Goal: Task Accomplishment & Management: Use online tool/utility

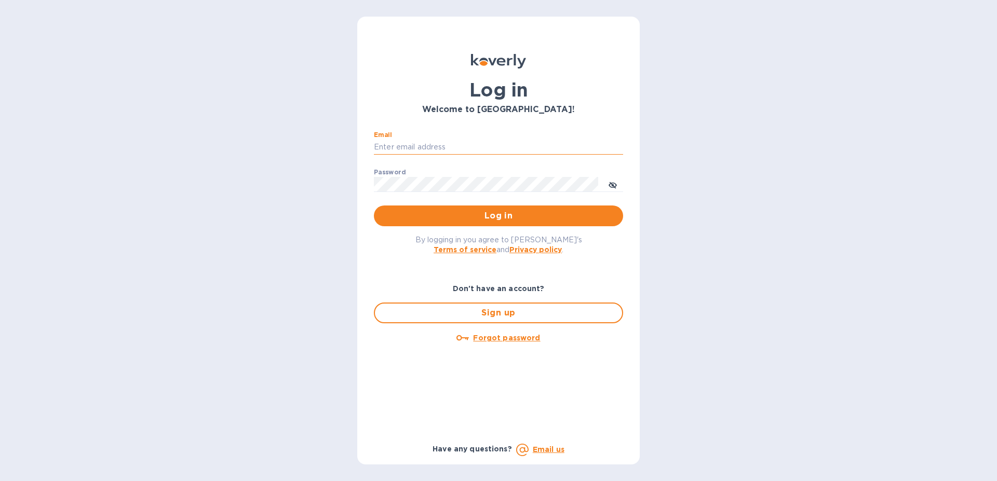
click at [533, 151] on input "Email" at bounding box center [498, 148] width 249 height 16
type input "[EMAIL_ADDRESS][DOMAIN_NAME]"
click at [374, 206] on button "Log in" at bounding box center [498, 216] width 249 height 21
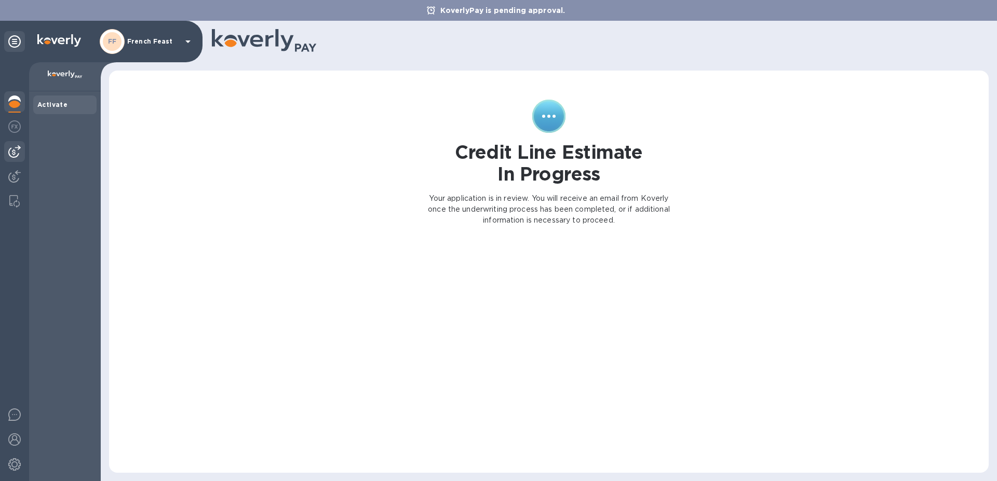
click at [18, 151] on img at bounding box center [14, 151] width 12 height 12
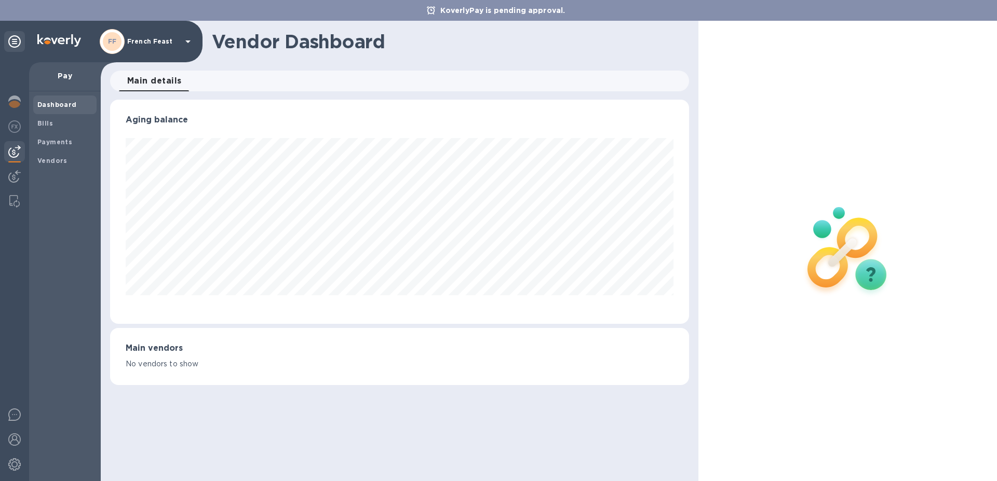
scroll to position [224, 574]
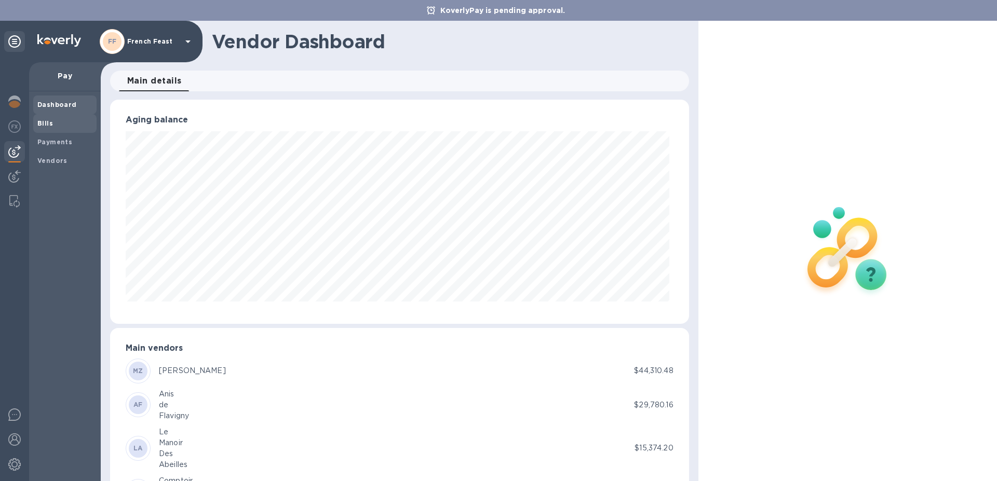
click at [40, 122] on b "Bills" at bounding box center [45, 123] width 16 height 8
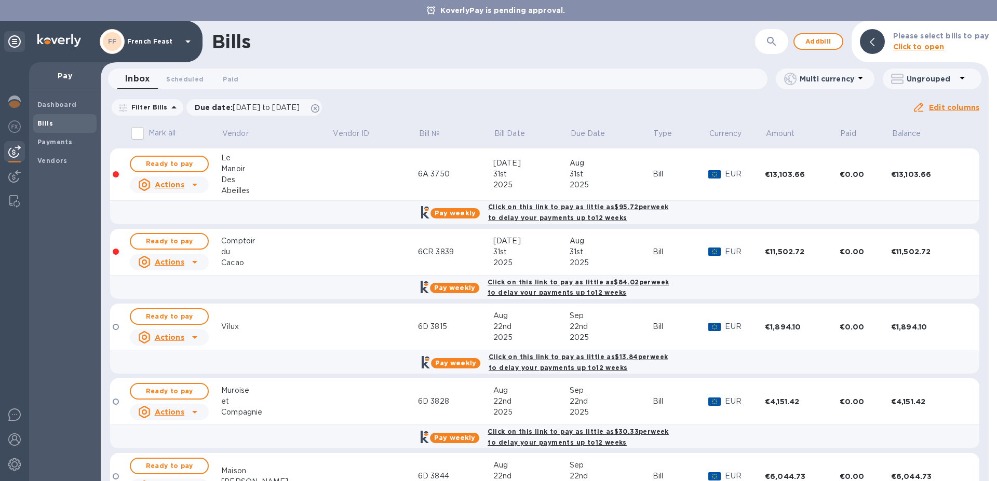
click at [479, 79] on div "Inbox 0 Scheduled 0 Paid 0" at bounding box center [442, 79] width 650 height 21
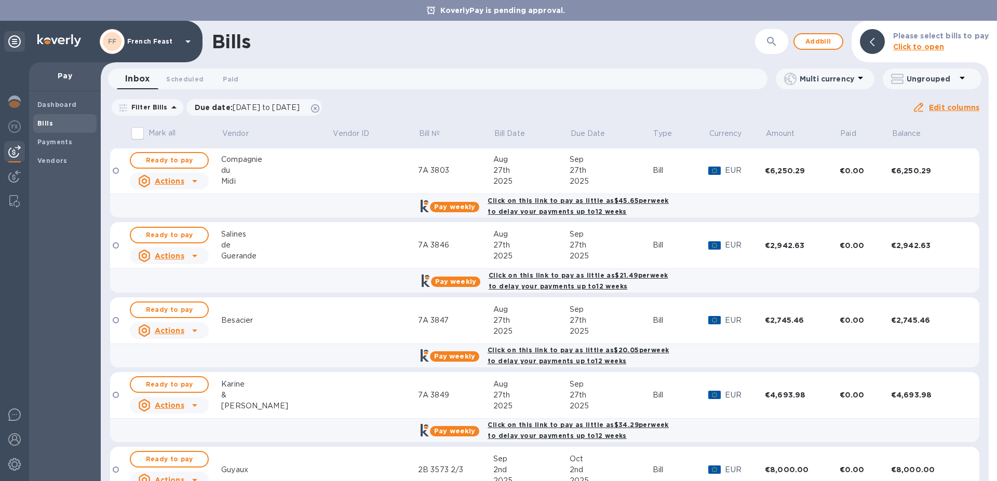
scroll to position [805, 0]
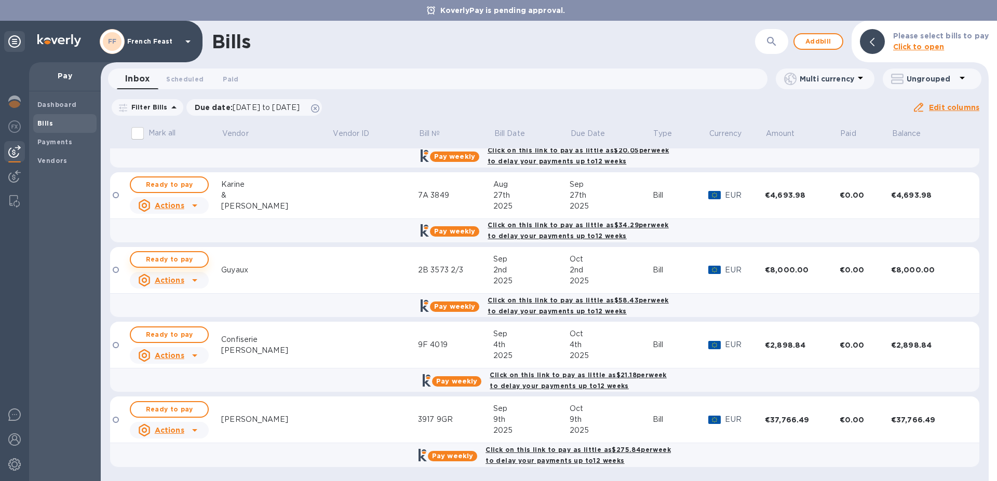
click at [176, 261] on span "Ready to pay" at bounding box center [169, 259] width 60 height 12
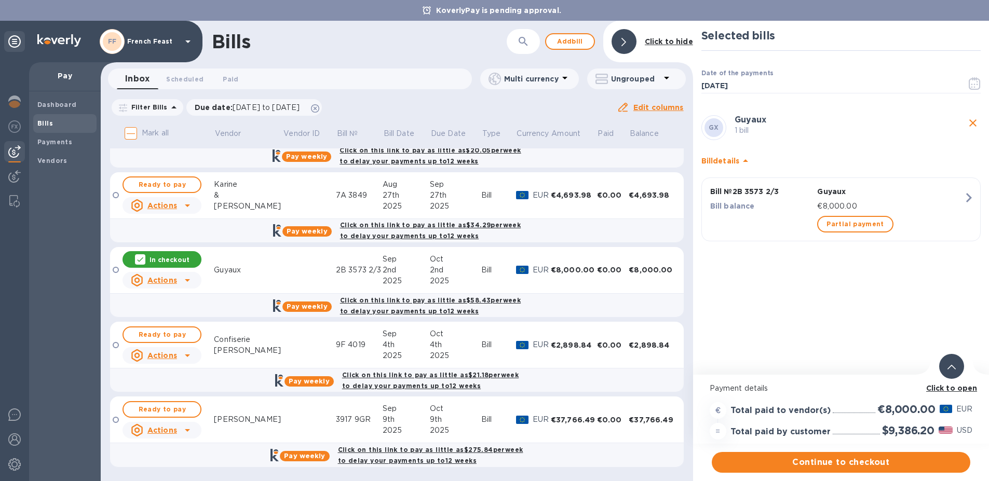
click at [949, 388] on b "Click to open" at bounding box center [951, 388] width 51 height 8
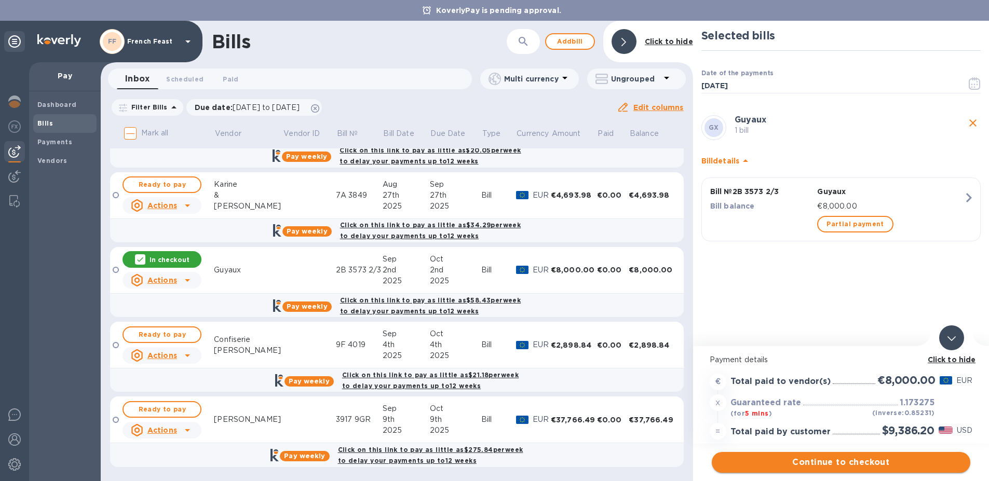
click at [864, 463] on span "Continue to checkout" at bounding box center [841, 462] width 242 height 12
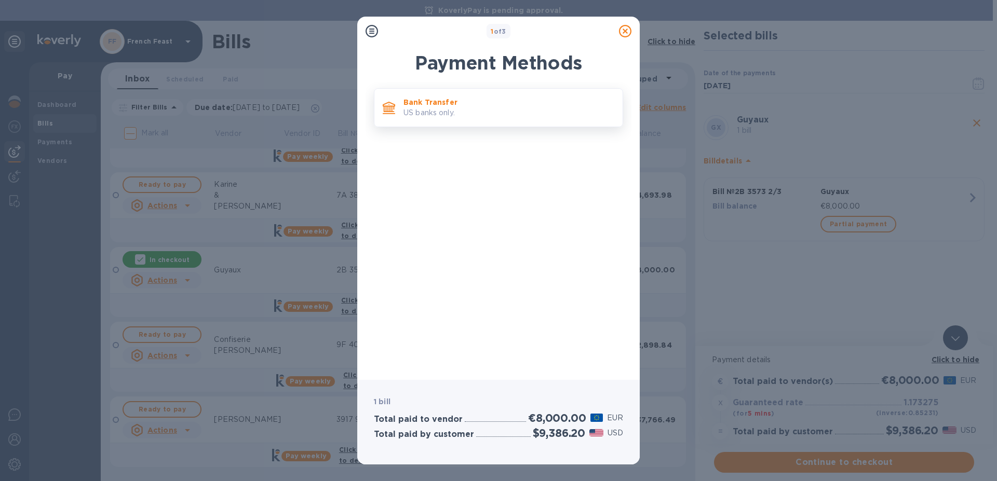
click at [424, 98] on p "Bank Transfer" at bounding box center [508, 102] width 211 height 10
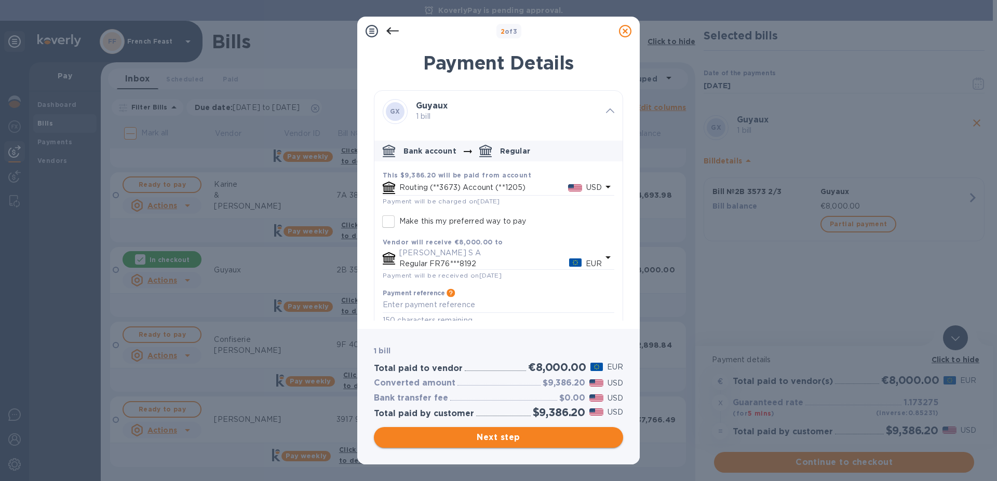
click at [501, 439] on span "Next step" at bounding box center [498, 437] width 233 height 12
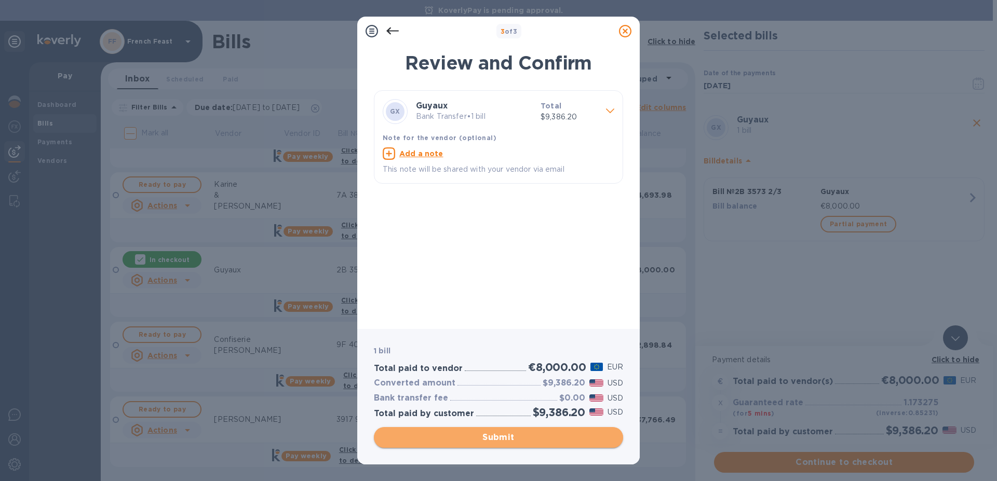
click at [501, 439] on span "Submit" at bounding box center [498, 437] width 233 height 12
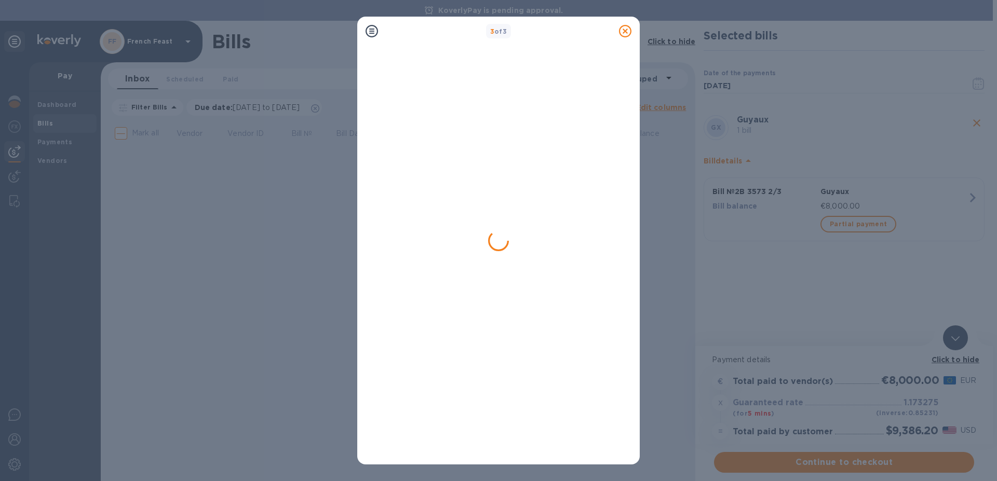
scroll to position [0, 0]
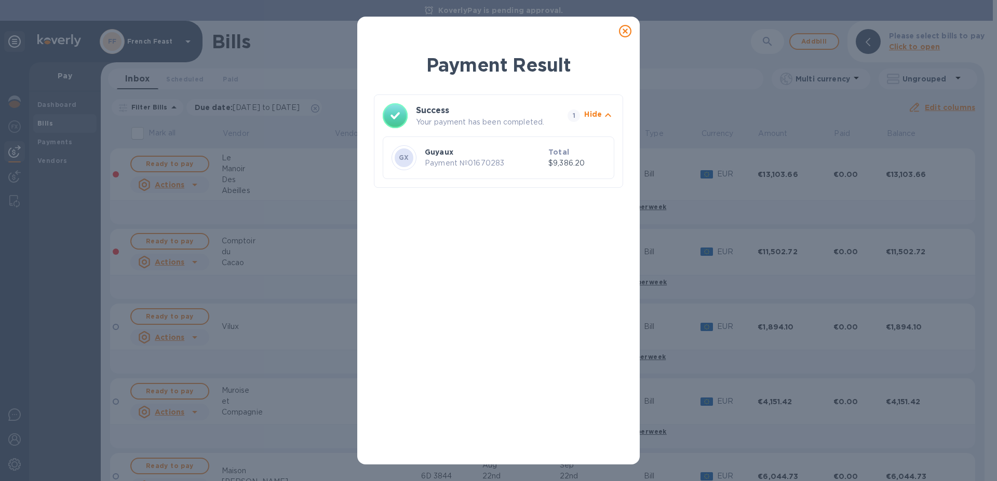
click at [624, 30] on icon at bounding box center [625, 31] width 12 height 12
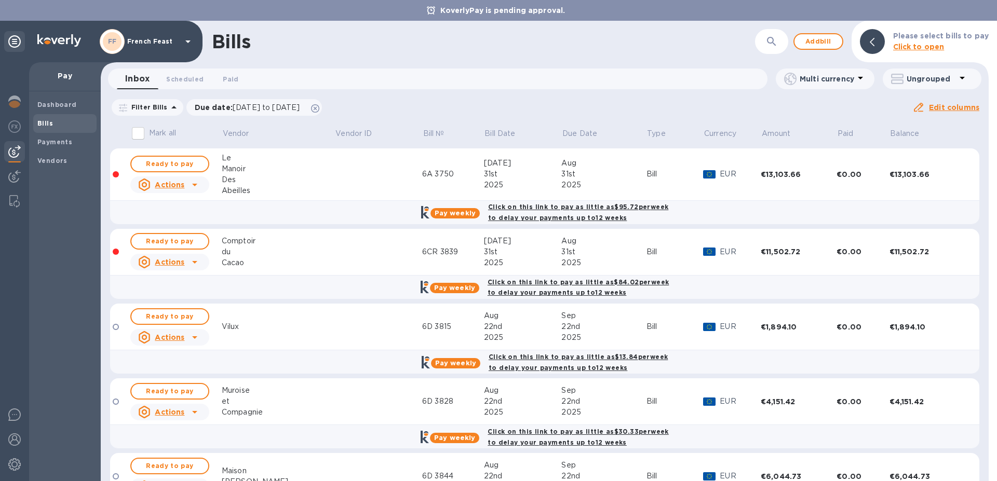
click at [513, 80] on div "Inbox 0 Scheduled 0 Paid 0" at bounding box center [442, 79] width 650 height 21
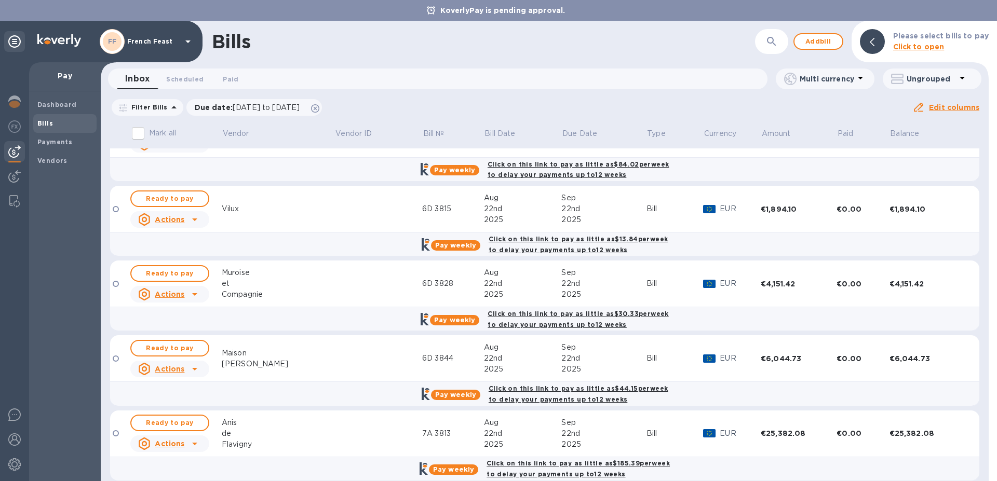
scroll to position [115, 0]
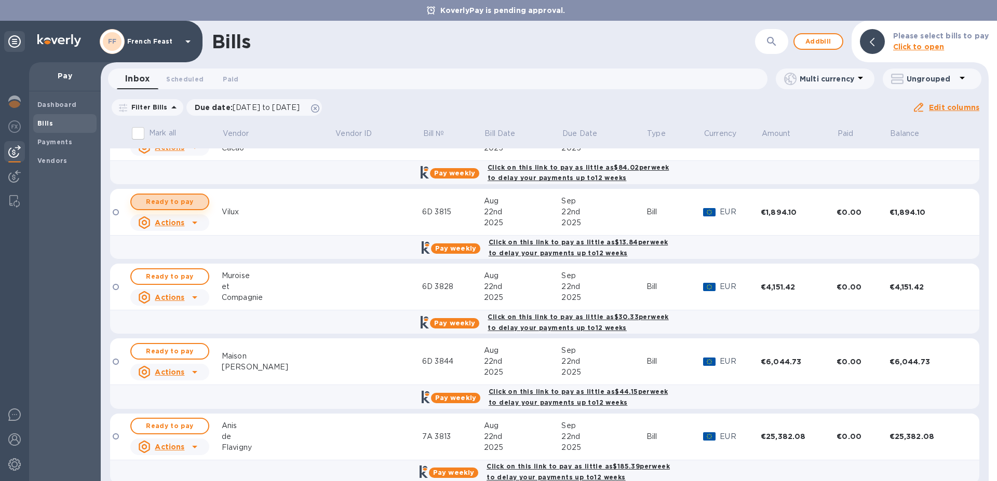
click at [170, 199] on span "Ready to pay" at bounding box center [170, 202] width 60 height 12
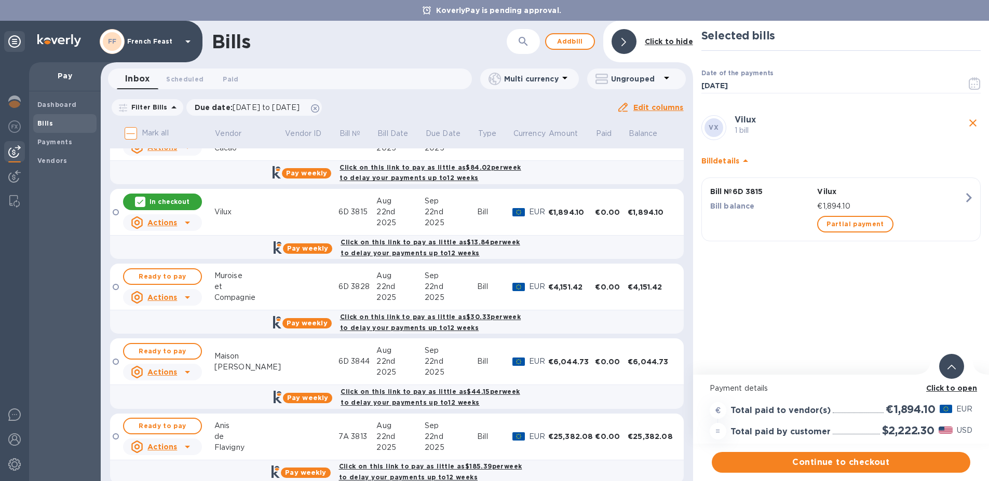
click at [965, 388] on b "Click to open" at bounding box center [951, 388] width 51 height 8
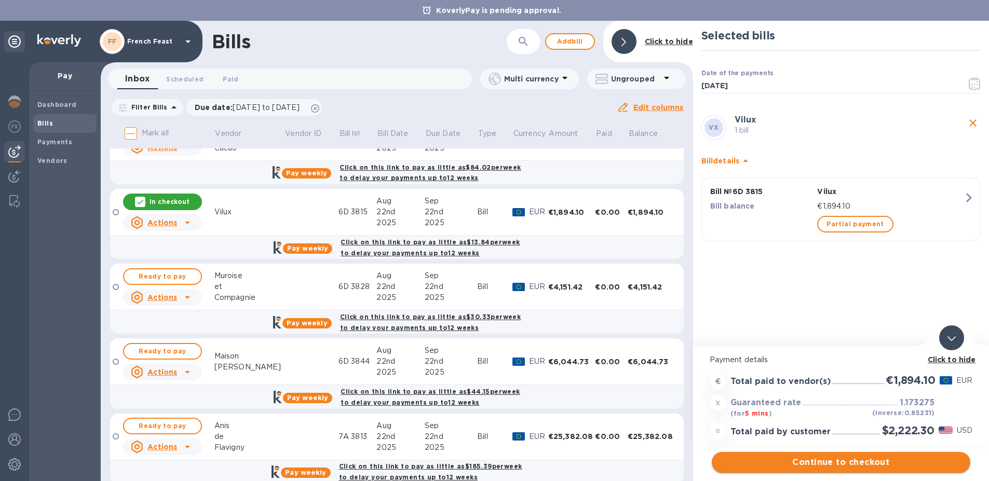
click at [821, 460] on span "Continue to checkout" at bounding box center [841, 462] width 242 height 12
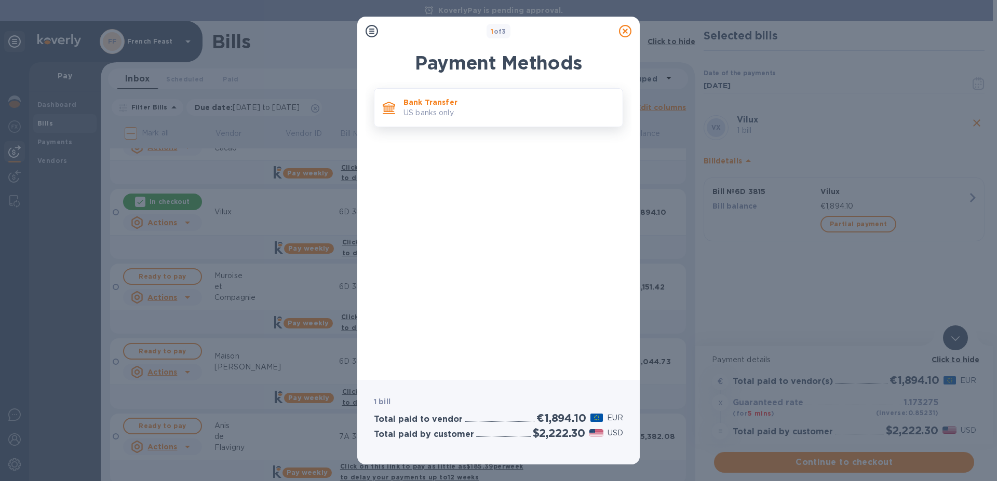
click at [534, 108] on p "US banks only." at bounding box center [508, 112] width 211 height 11
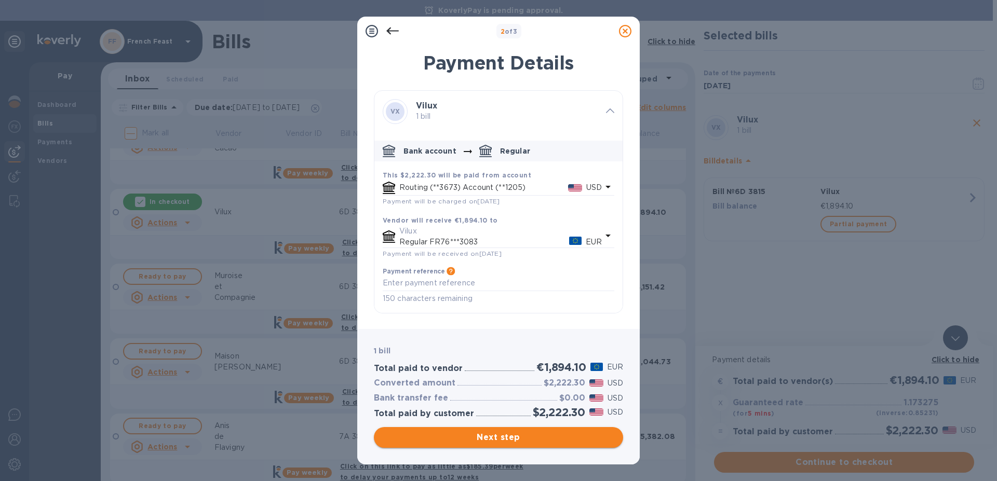
click at [520, 444] on button "Next step" at bounding box center [498, 437] width 249 height 21
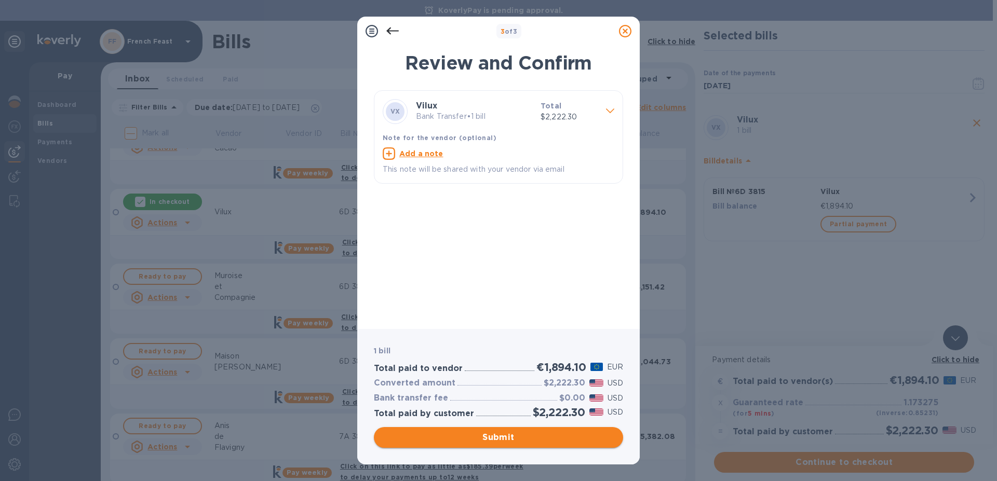
click at [509, 437] on span "Submit" at bounding box center [498, 437] width 233 height 12
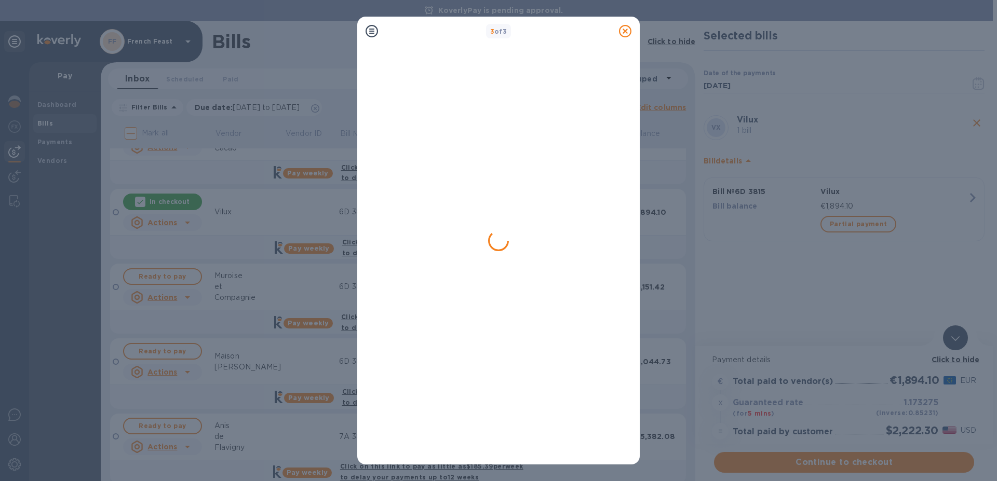
scroll to position [0, 0]
